Goal: Unclear

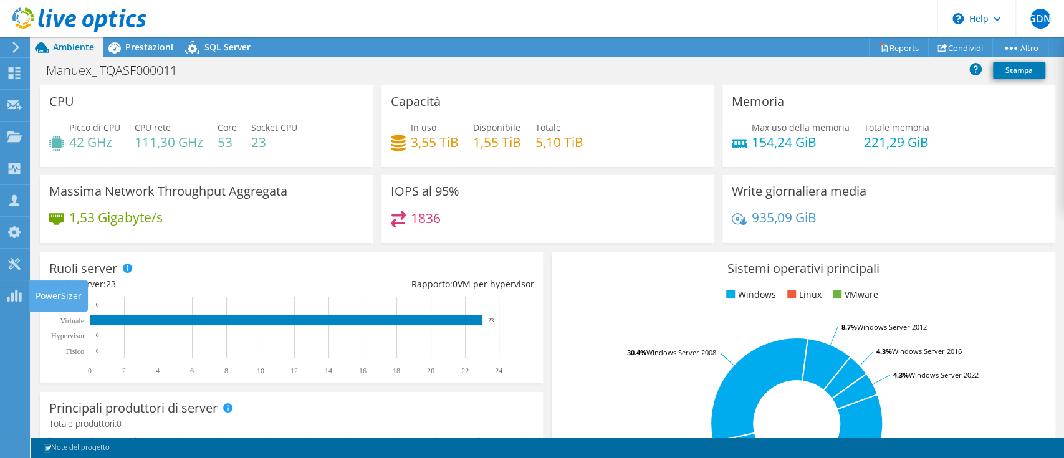
scroll to position [18, 0]
